Goal: Task Accomplishment & Management: Use online tool/utility

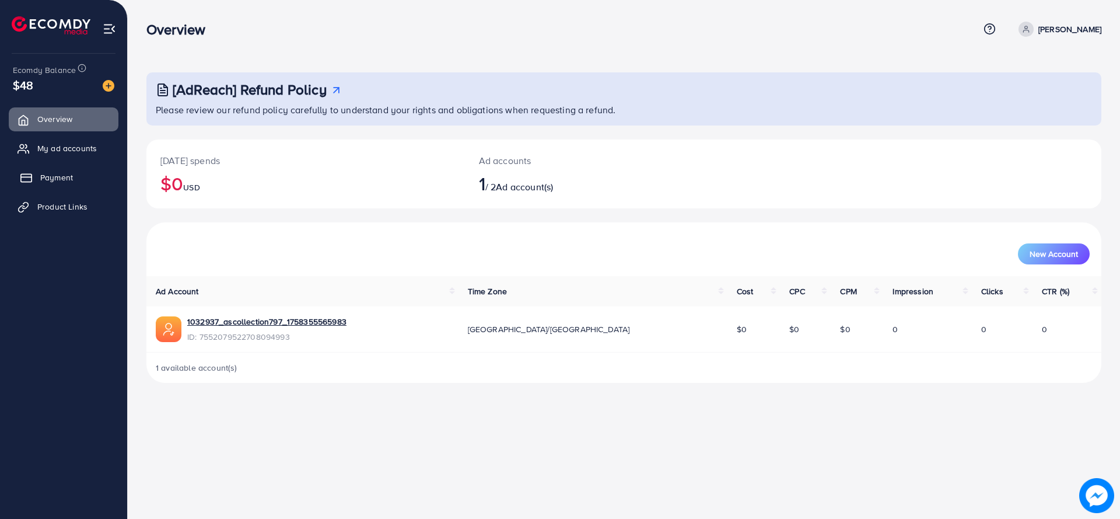
click at [86, 184] on link "Payment" at bounding box center [64, 177] width 110 height 23
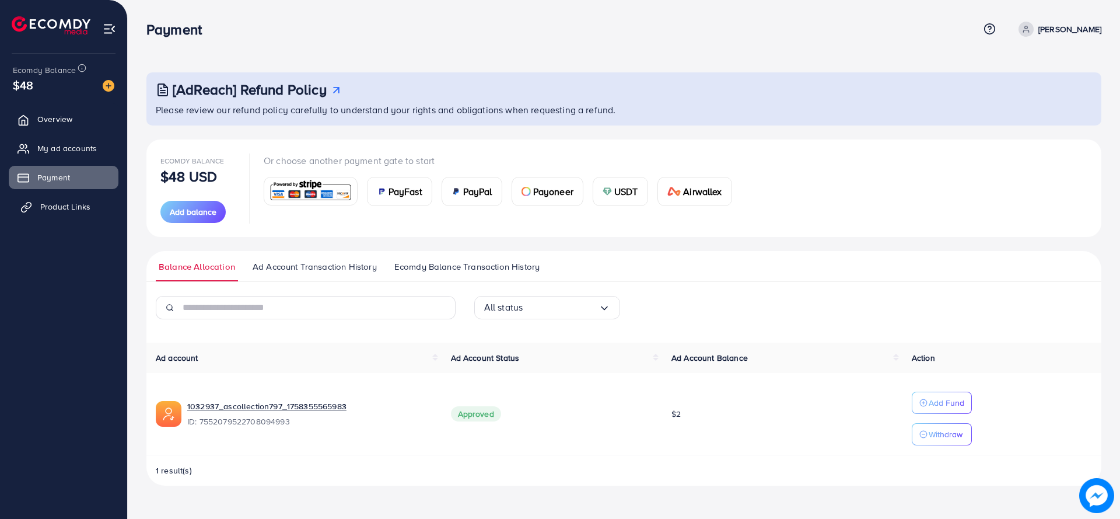
click at [48, 203] on span "Product Links" at bounding box center [65, 207] width 50 height 12
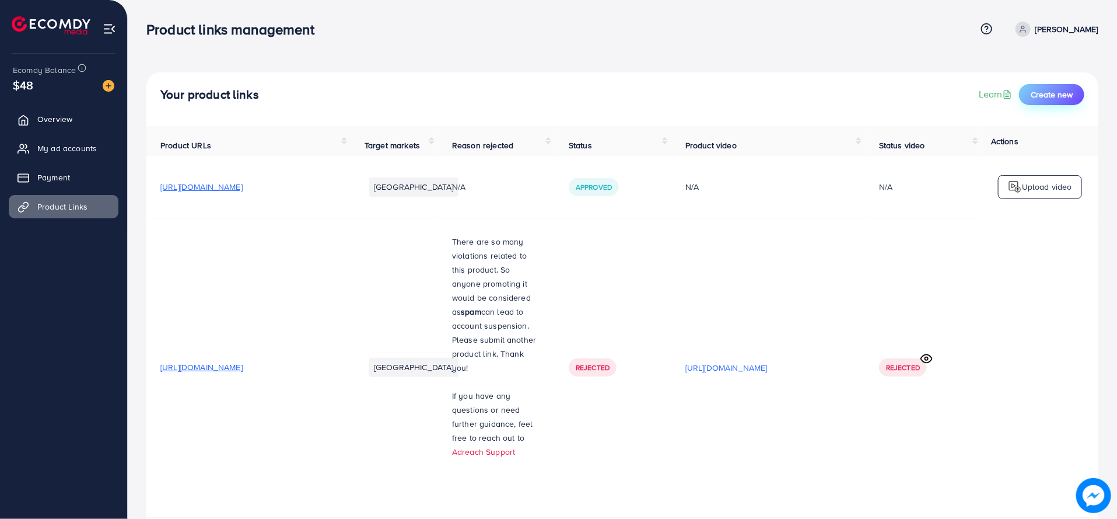
click at [1050, 99] on span "Create new" at bounding box center [1052, 95] width 42 height 12
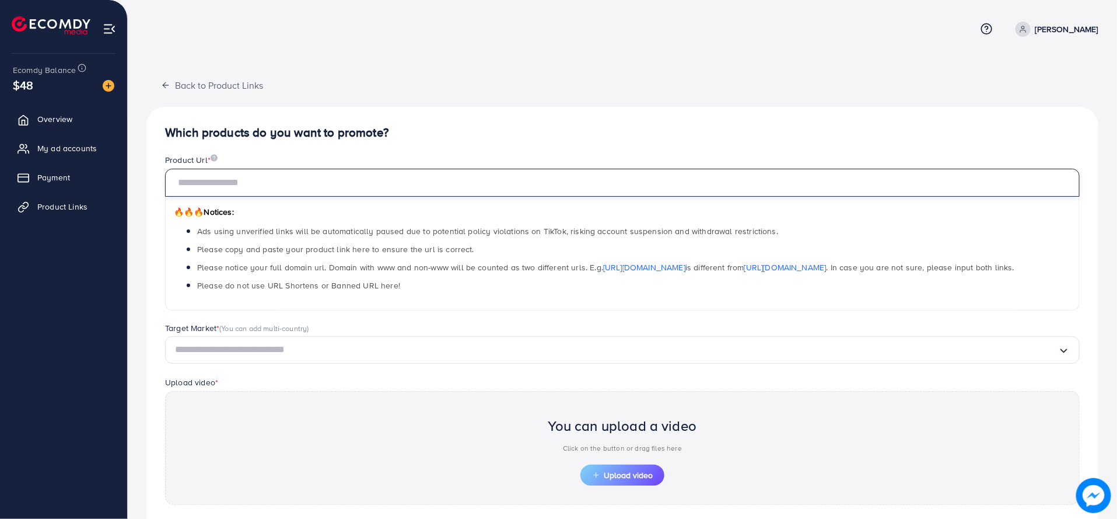
click at [438, 186] on input "text" at bounding box center [622, 183] width 915 height 28
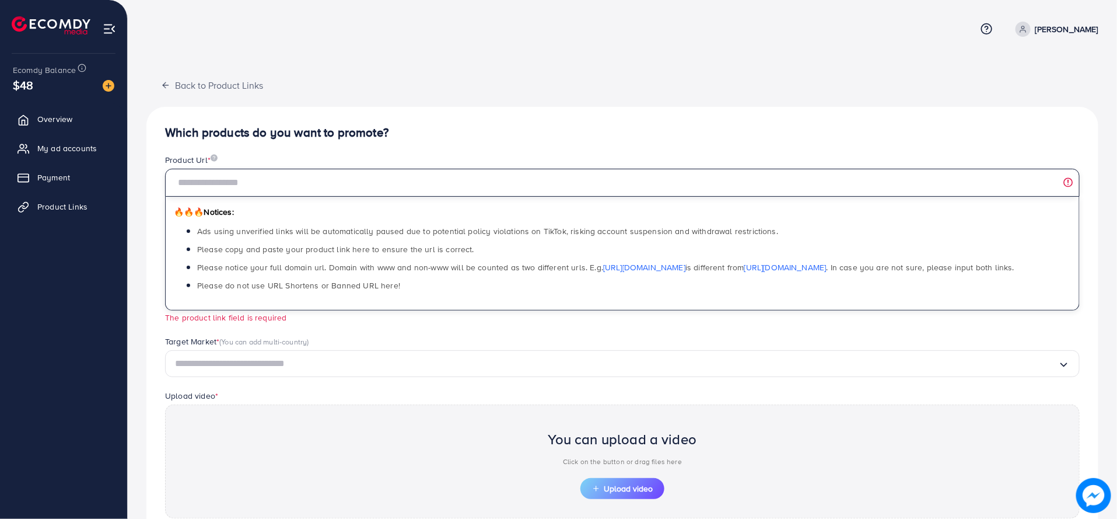
click at [440, 177] on input "text" at bounding box center [622, 183] width 915 height 28
paste input "**********"
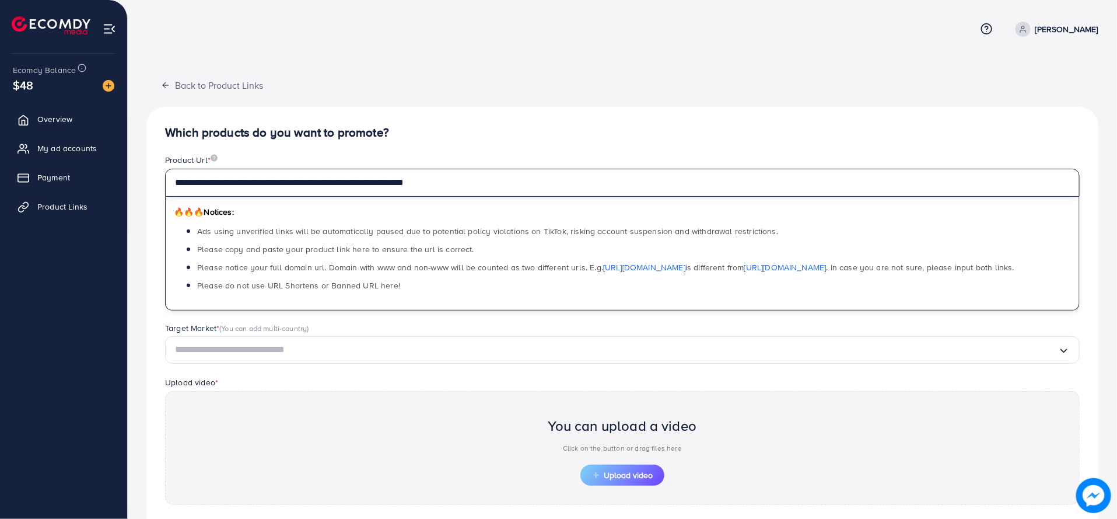
type input "**********"
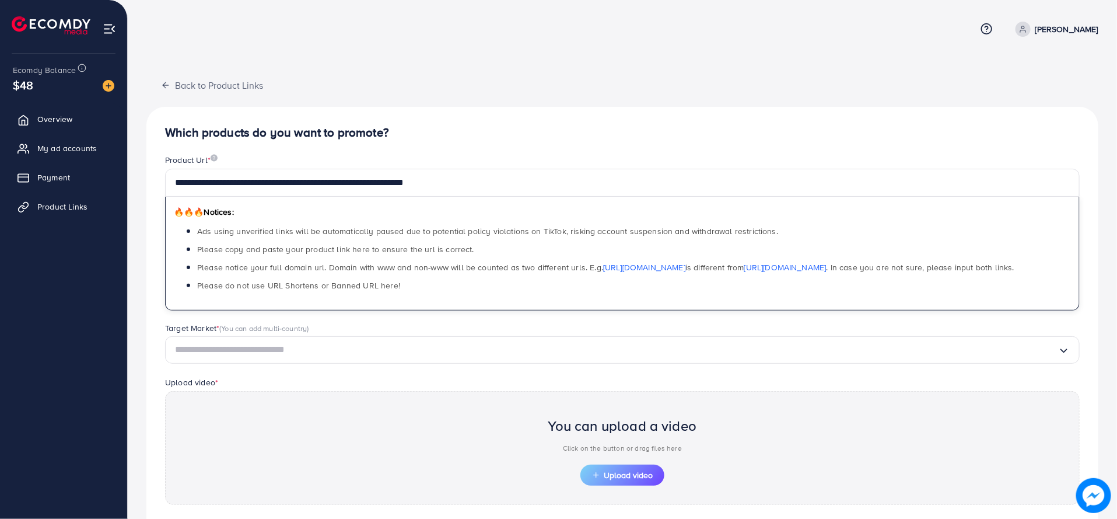
click at [387, 354] on input "Search for option" at bounding box center [616, 350] width 883 height 18
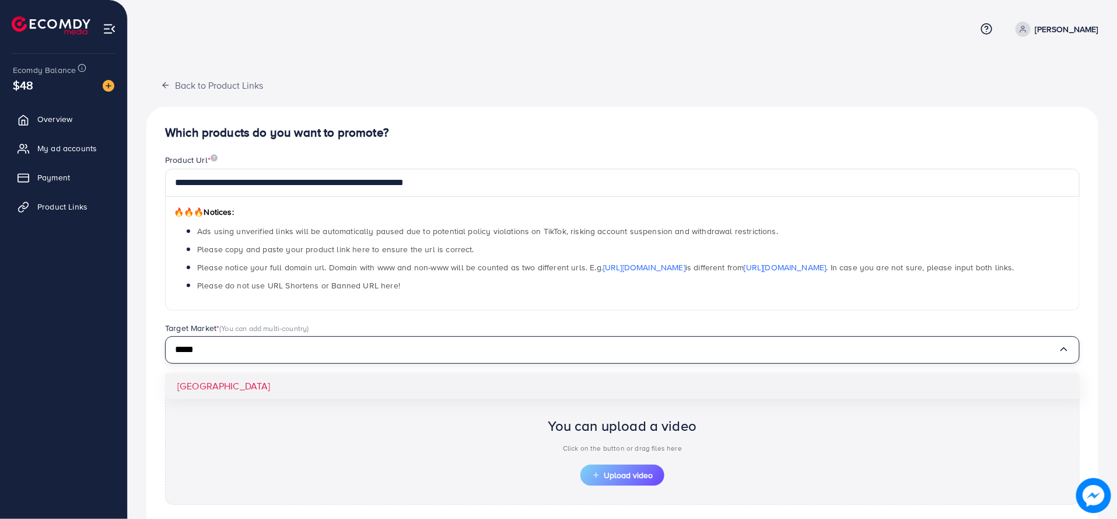
type input "*****"
click at [331, 385] on div "**********" at bounding box center [622, 351] width 952 height 489
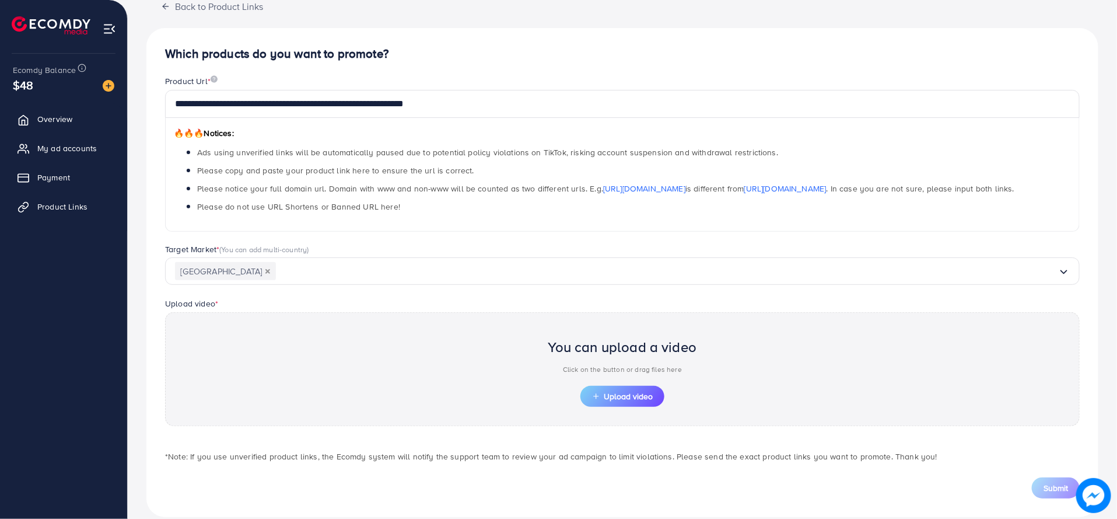
scroll to position [94, 0]
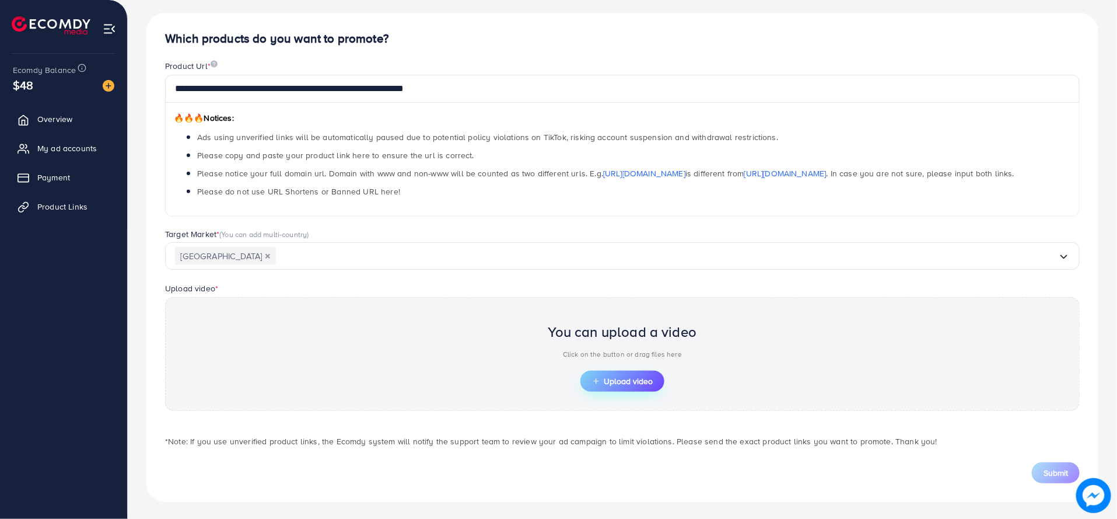
click at [646, 377] on span "Upload video" at bounding box center [622, 381] width 61 height 8
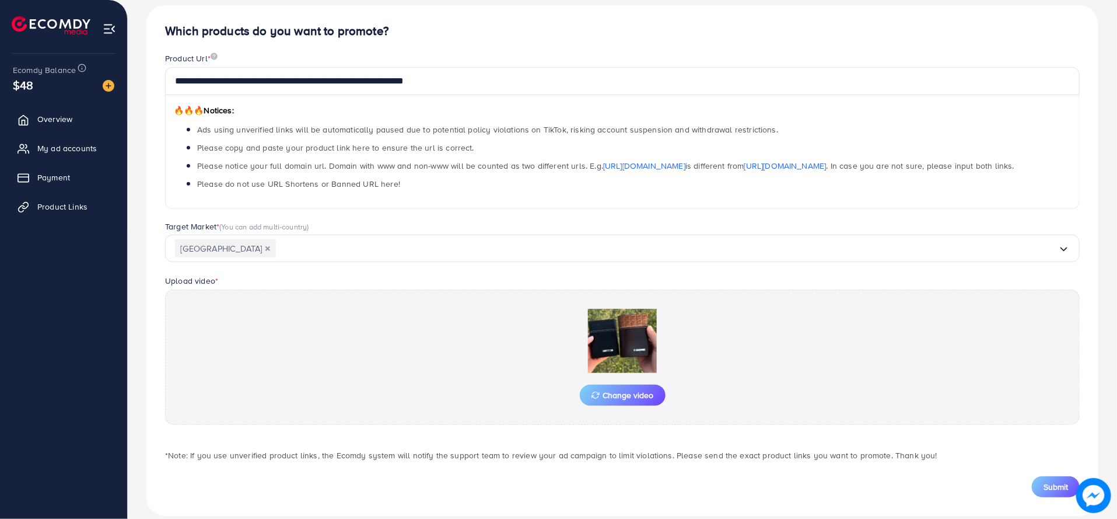
scroll to position [116, 0]
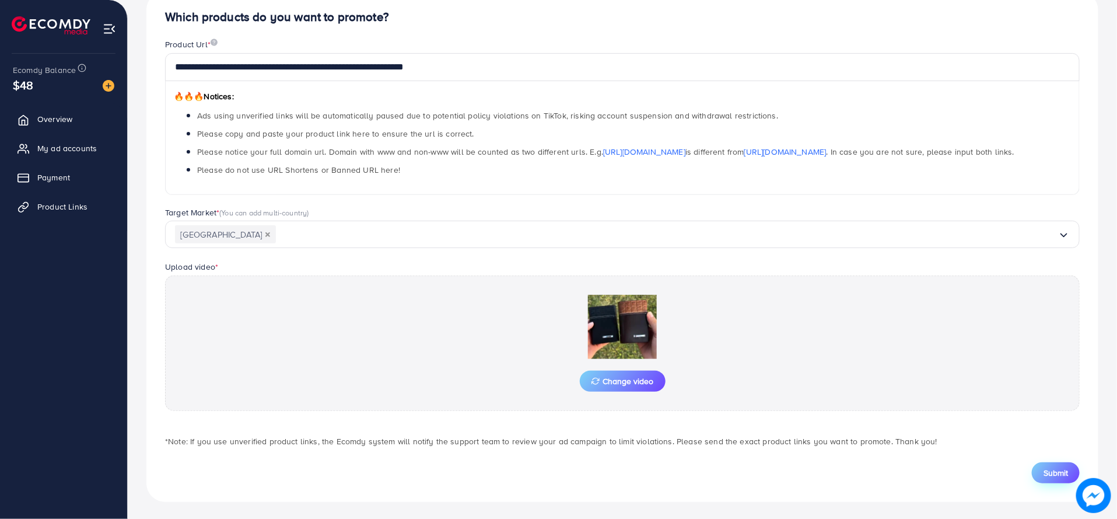
click at [1052, 468] on span "Submit" at bounding box center [1056, 473] width 25 height 12
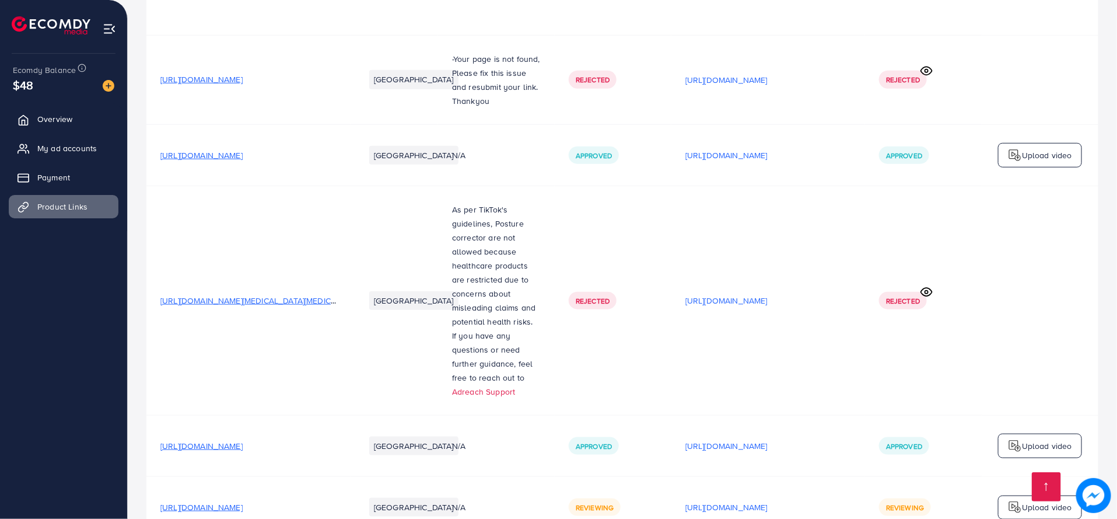
scroll to position [528, 0]
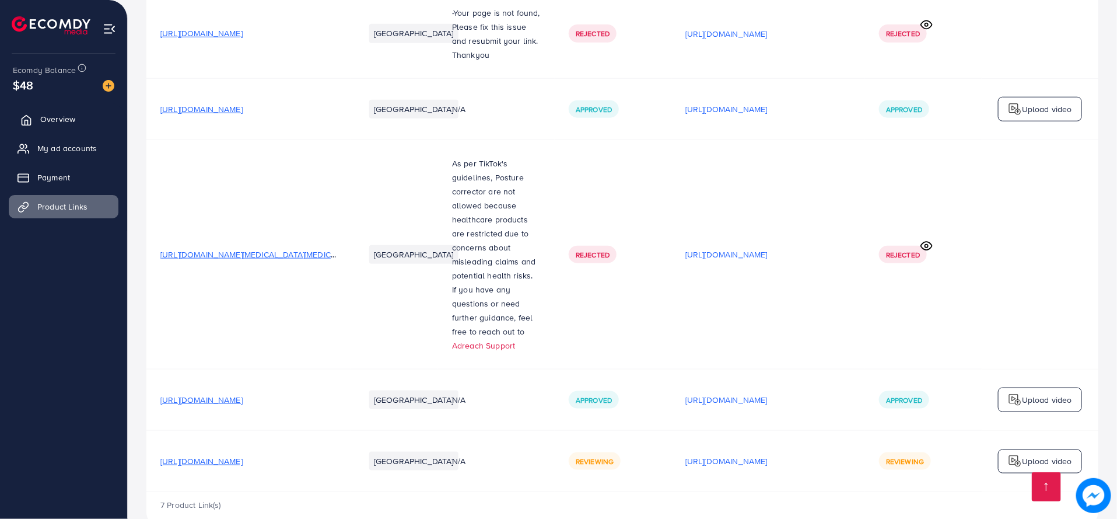
click at [52, 130] on link "Overview" at bounding box center [64, 118] width 110 height 23
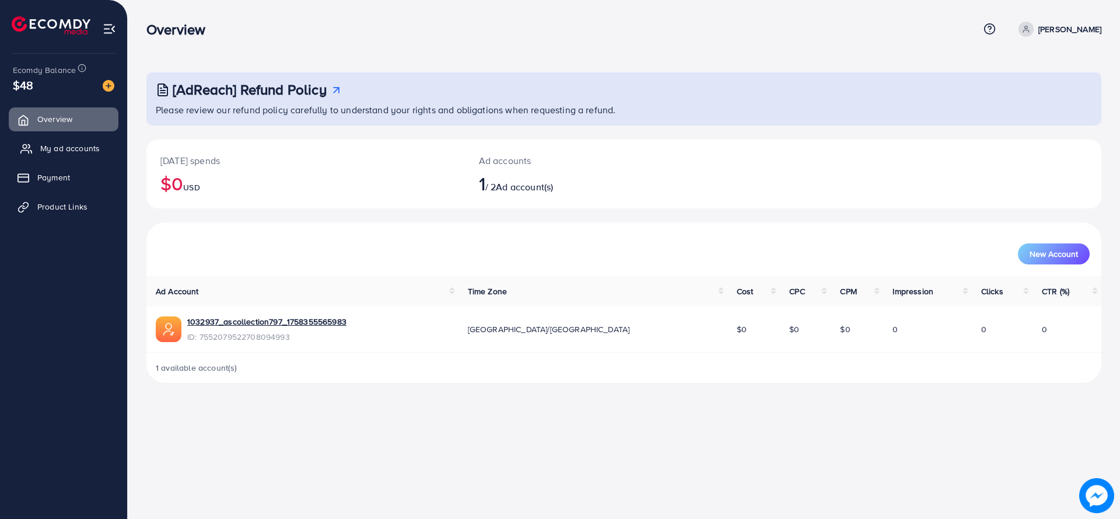
click at [86, 142] on span "My ad accounts" at bounding box center [70, 148] width 60 height 12
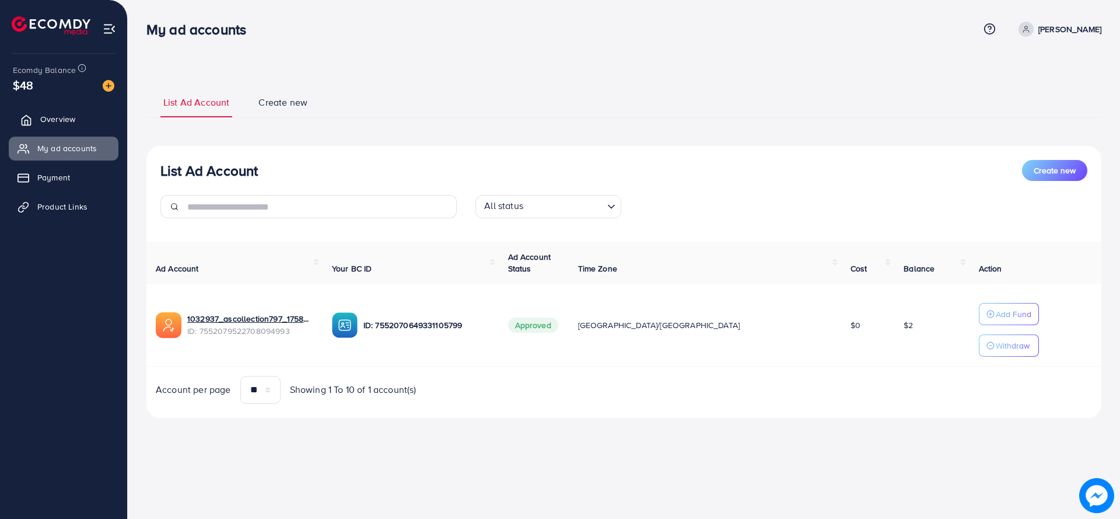
click at [74, 114] on span "Overview" at bounding box center [57, 119] width 35 height 12
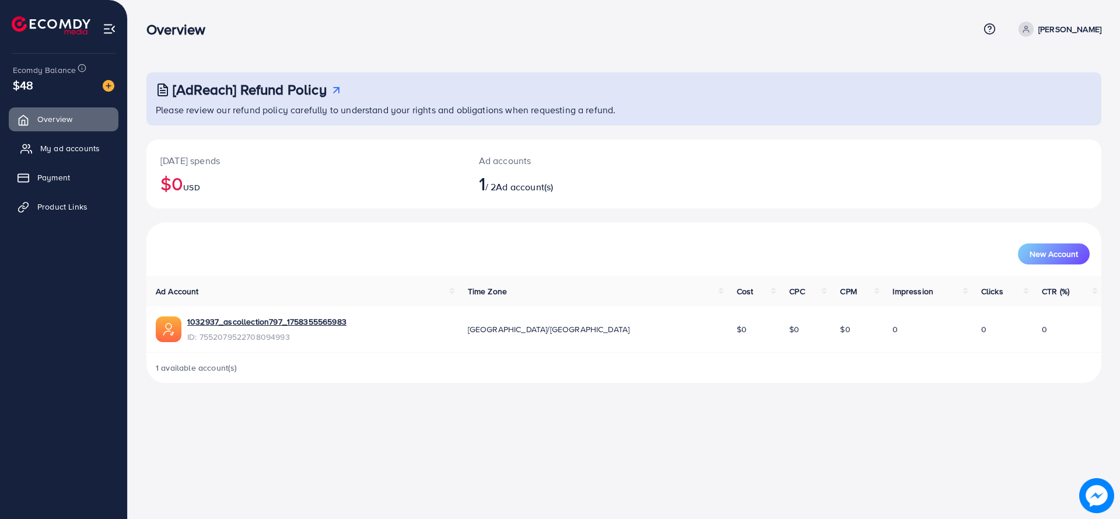
click at [91, 145] on span "My ad accounts" at bounding box center [70, 148] width 60 height 12
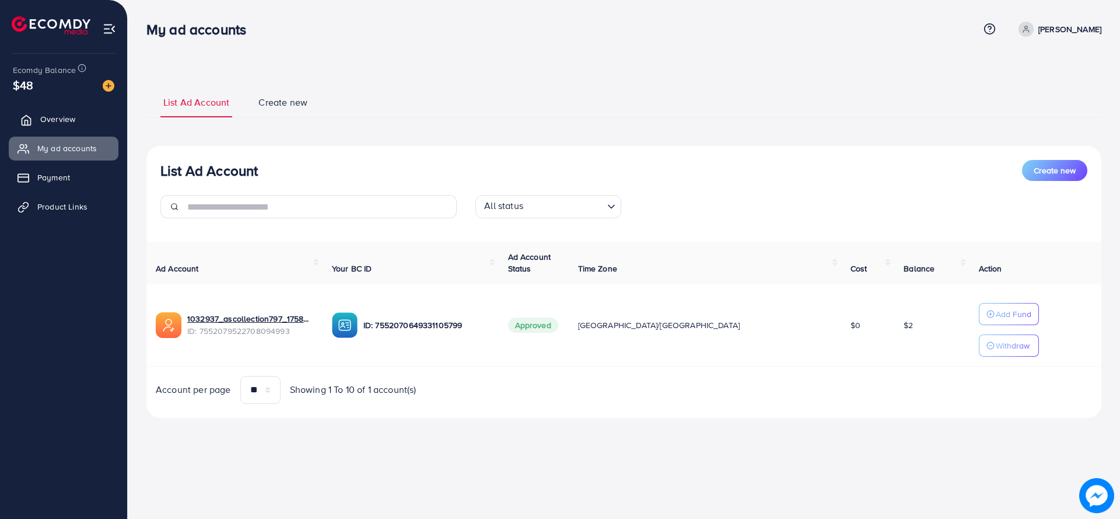
click at [74, 118] on span "Overview" at bounding box center [57, 119] width 35 height 12
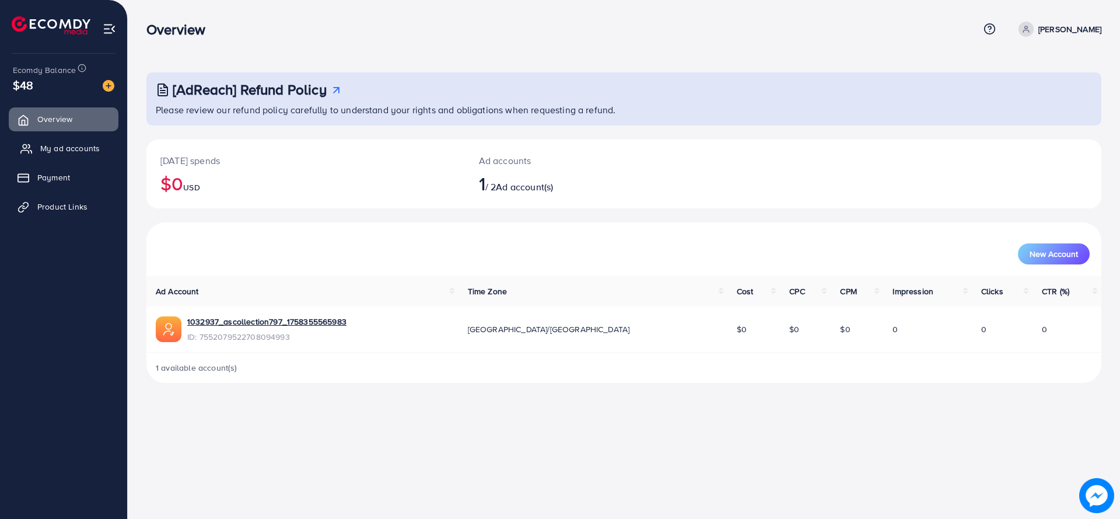
click at [75, 142] on span "My ad accounts" at bounding box center [70, 148] width 60 height 12
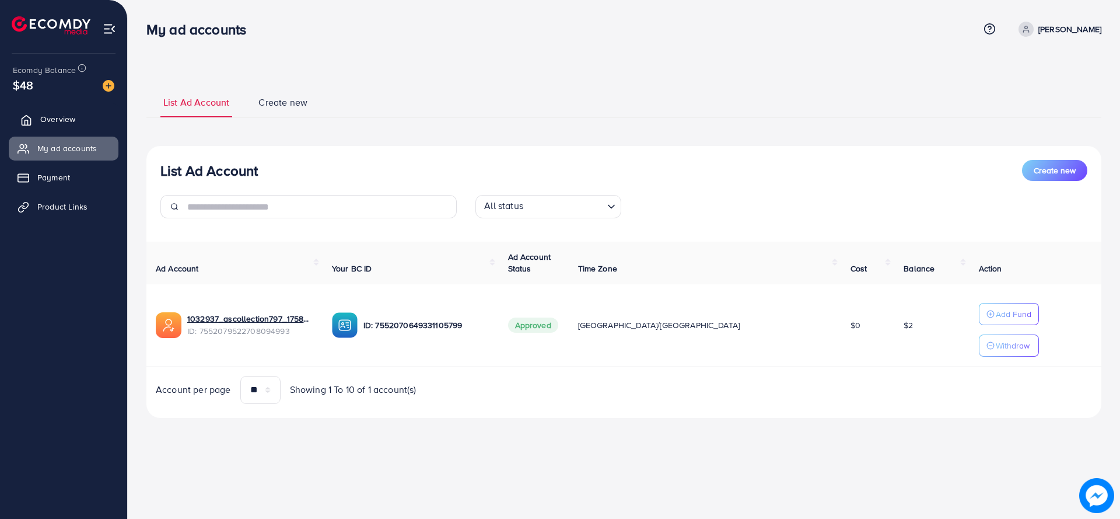
click at [68, 127] on link "Overview" at bounding box center [64, 118] width 110 height 23
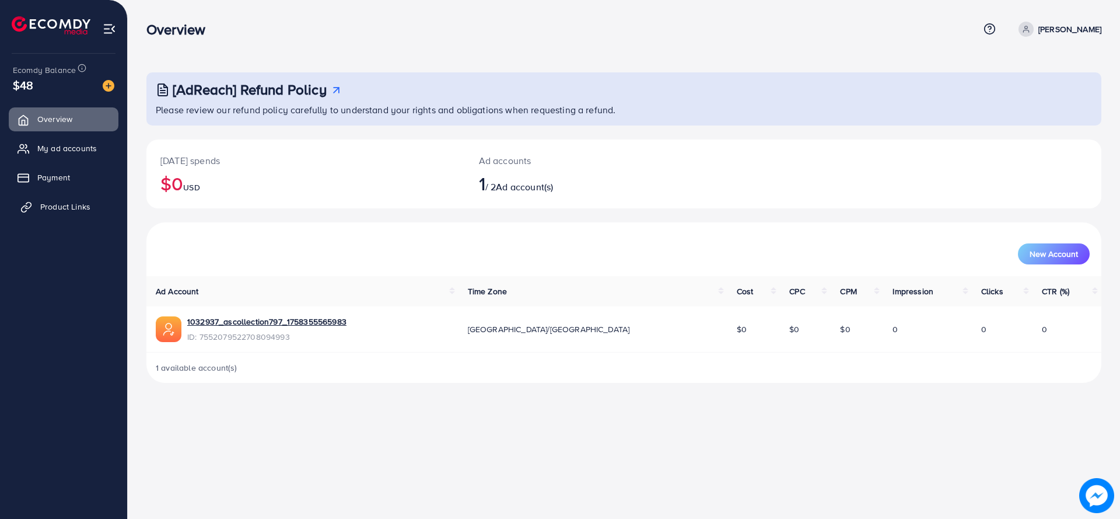
click at [62, 209] on span "Product Links" at bounding box center [65, 207] width 50 height 12
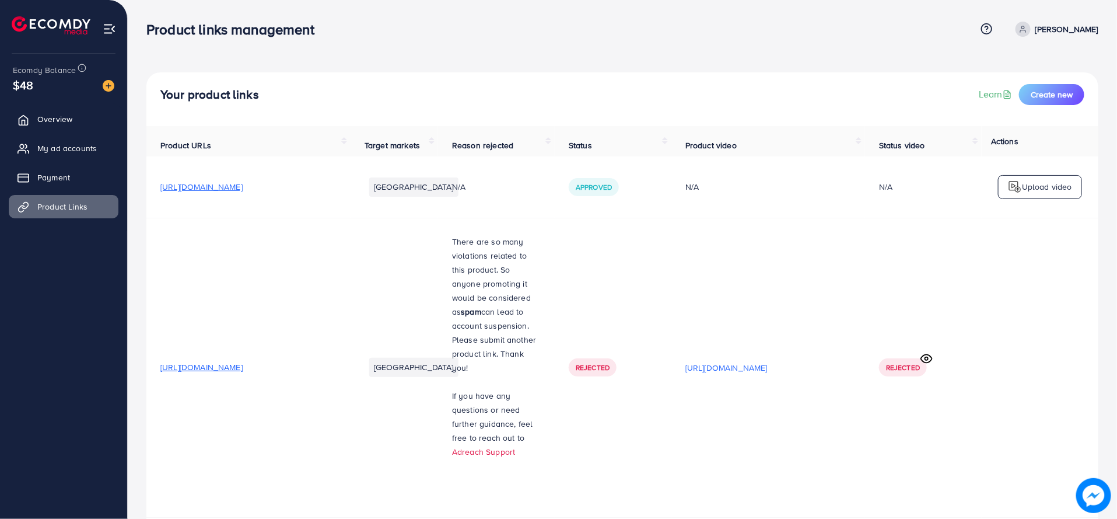
scroll to position [528, 0]
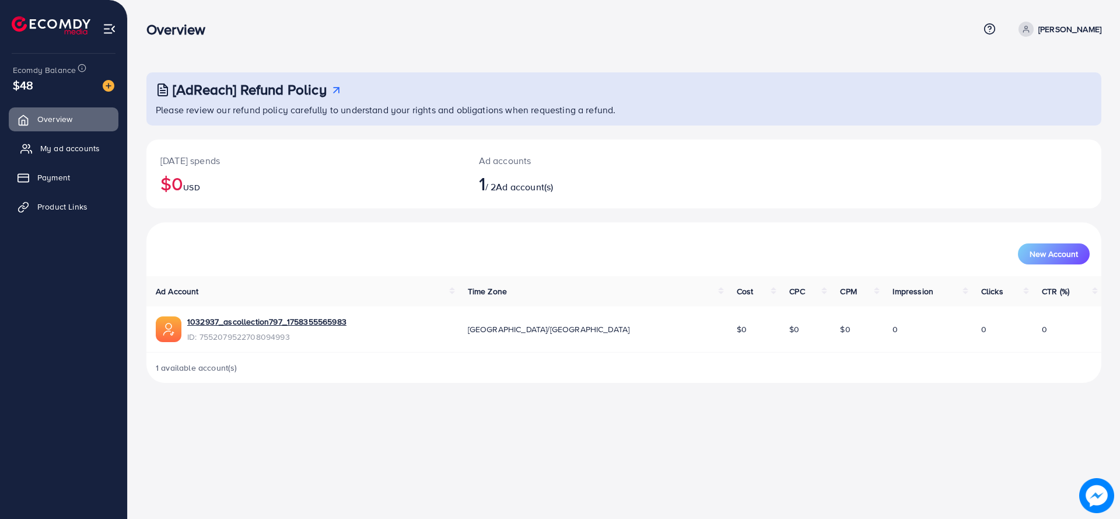
click at [84, 149] on span "My ad accounts" at bounding box center [70, 148] width 60 height 12
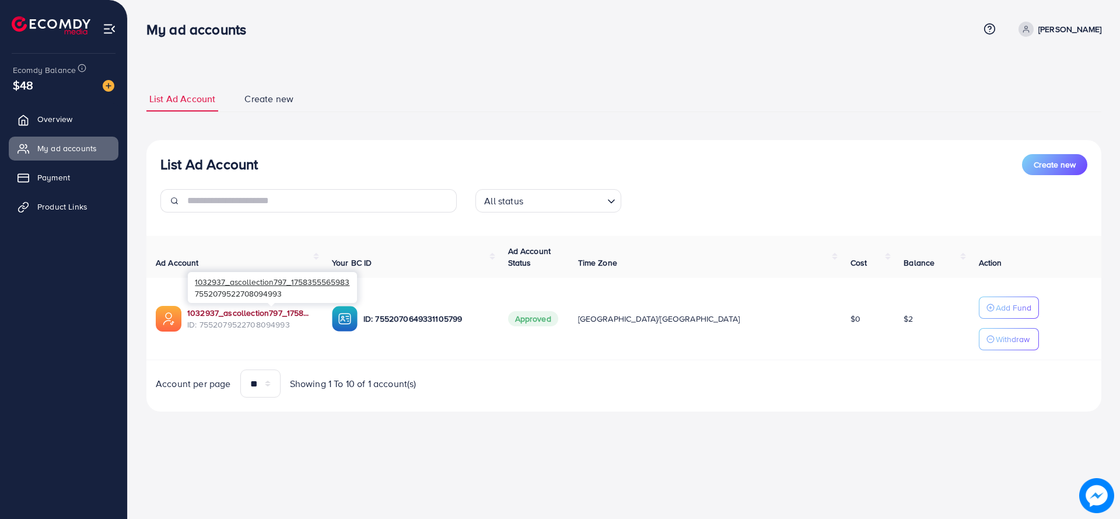
click at [253, 309] on link "1032937_ascollection797_1758355565983" at bounding box center [250, 313] width 126 height 12
